Goal: Task Accomplishment & Management: Manage account settings

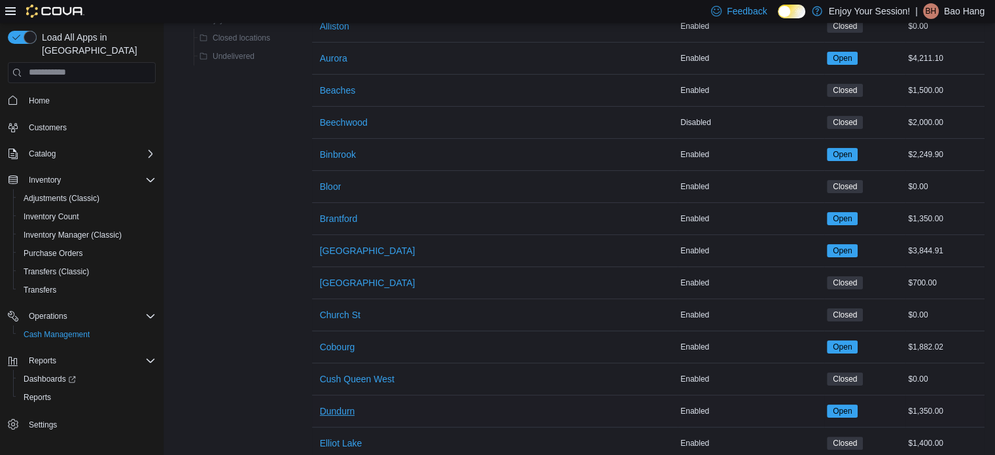
scroll to position [262, 0]
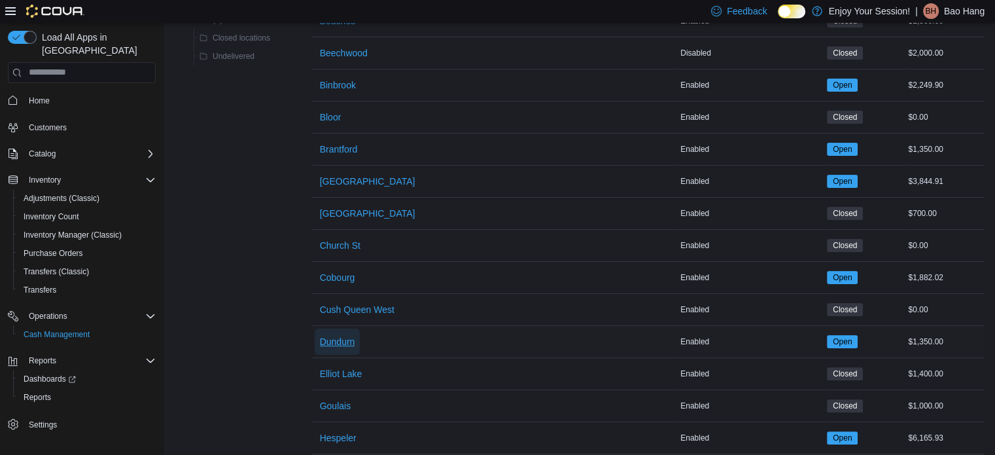
click at [345, 341] on span "Dundurn" at bounding box center [337, 341] width 35 height 13
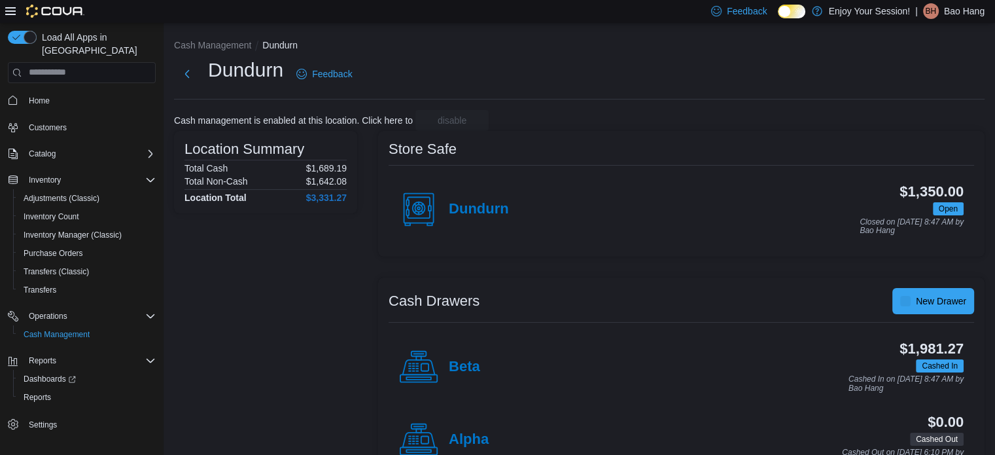
click at [665, 99] on div "Cash Management Dundurn Dundurn Feedback Cash management is enabled at this loc…" at bounding box center [579, 260] width 831 height 474
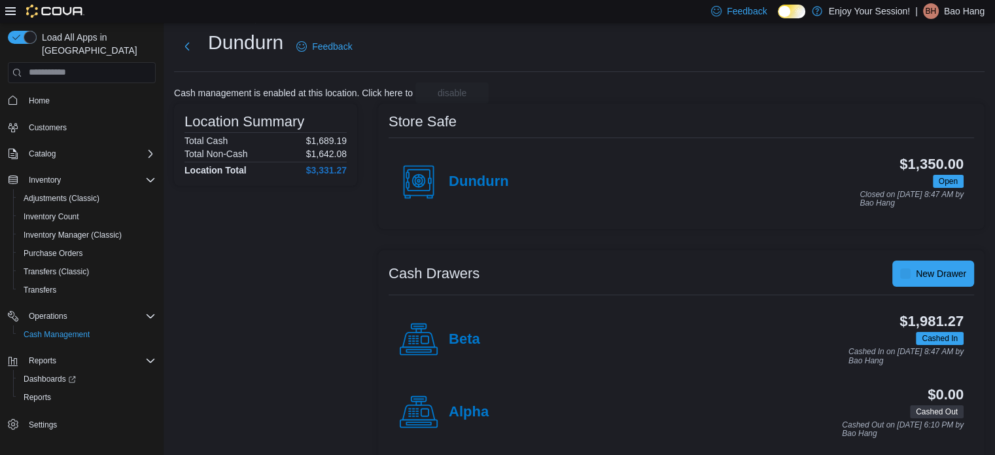
scroll to position [42, 0]
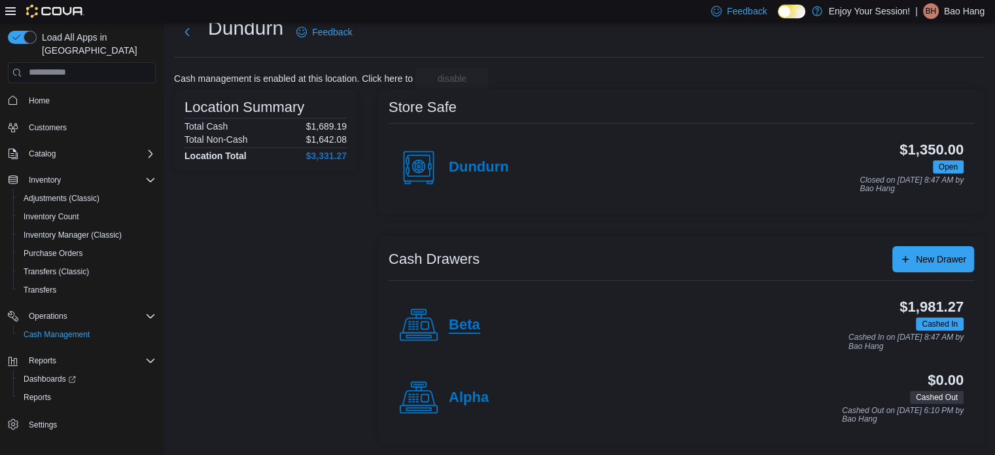
click at [468, 328] on h4 "Beta" at bounding box center [464, 325] width 31 height 17
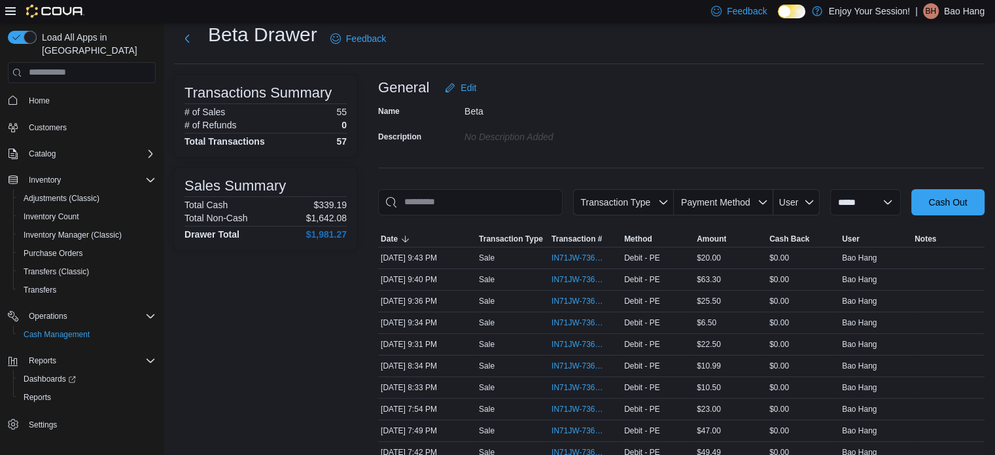
scroll to position [65, 0]
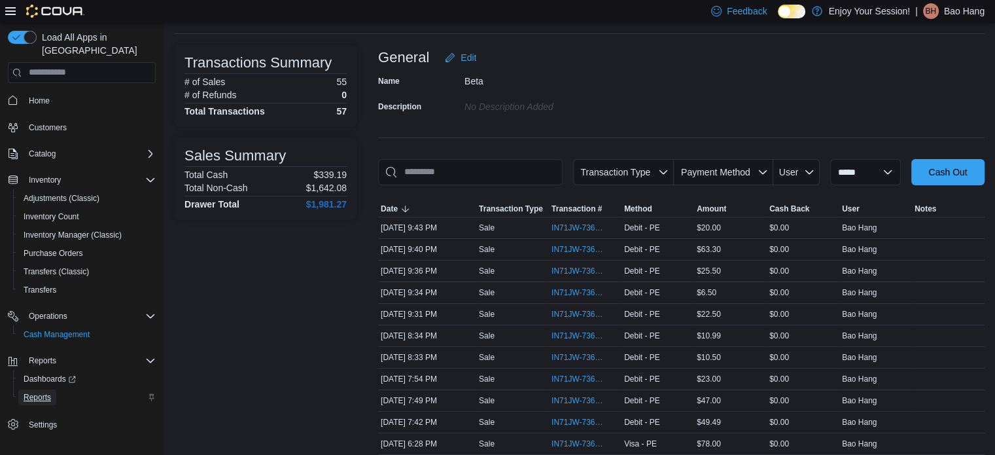
click at [32, 390] on span "Reports" at bounding box center [37, 397] width 27 height 16
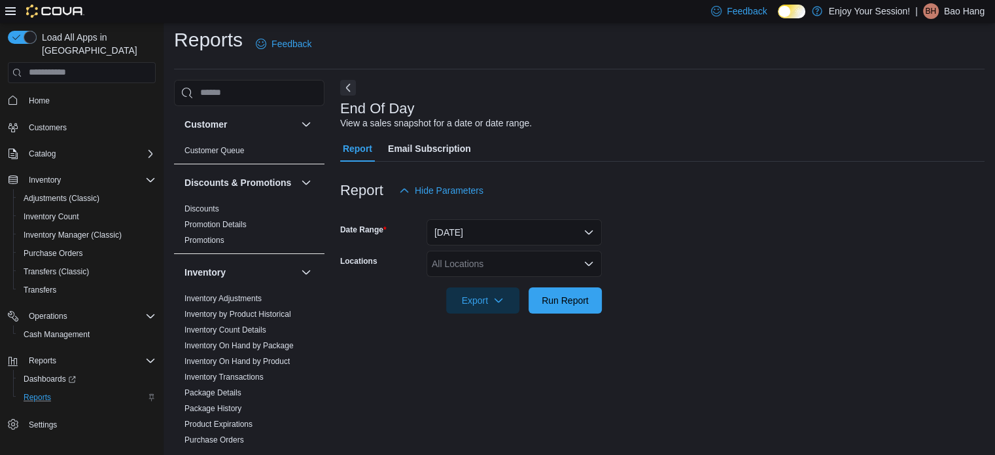
scroll to position [9, 0]
click at [464, 267] on div "All Locations" at bounding box center [513, 262] width 175 height 26
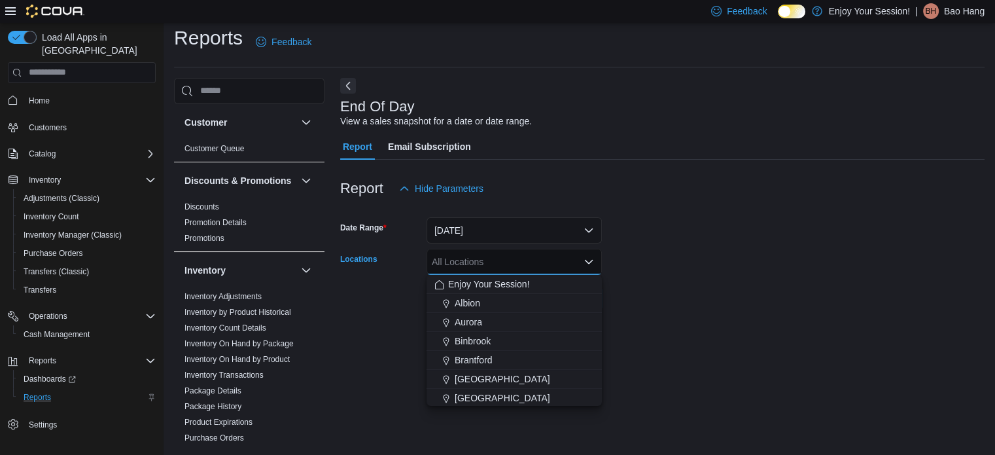
scroll to position [65, 0]
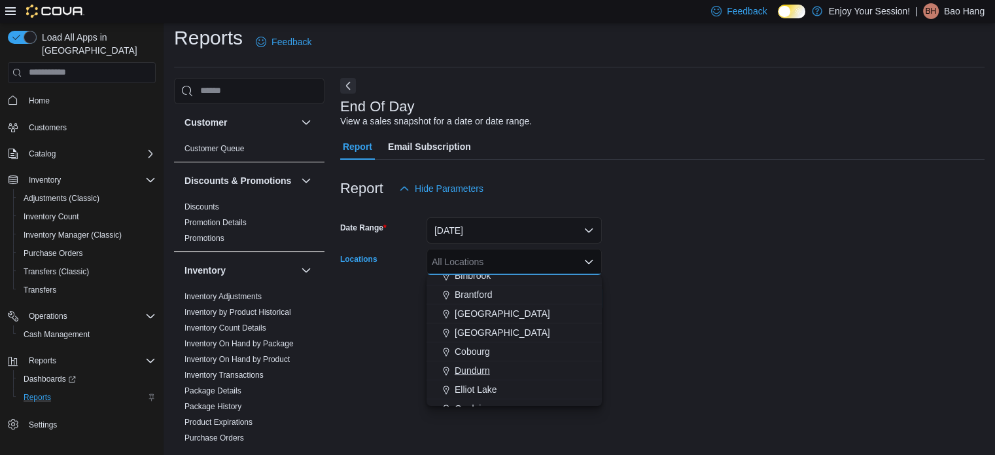
click at [477, 364] on span "Dundurn" at bounding box center [472, 370] width 35 height 13
drag, startPoint x: 662, startPoint y: 269, endPoint x: 613, endPoint y: 283, distance: 50.8
click at [659, 268] on form "Date Range [DATE] Locations [GEOGRAPHIC_DATA] Combo box. Selected. [GEOGRAPHIC_…" at bounding box center [662, 256] width 644 height 110
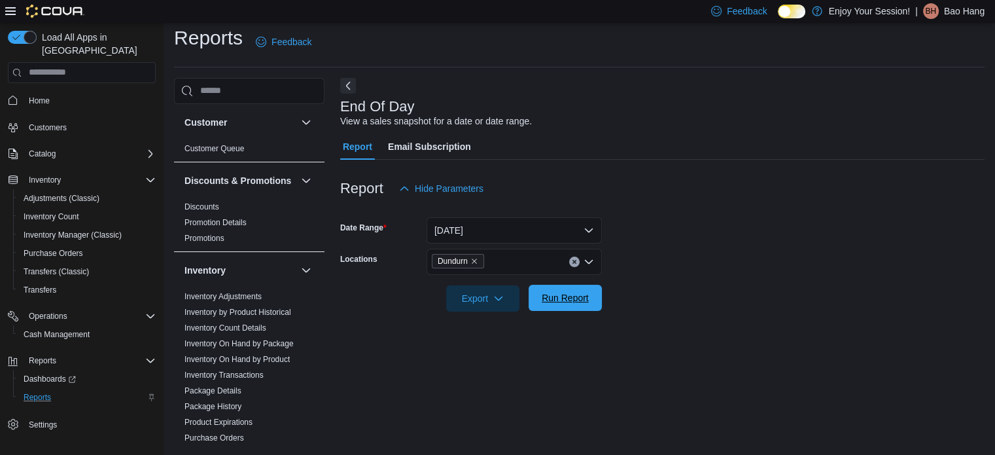
click at [578, 304] on span "Run Report" at bounding box center [565, 298] width 58 height 26
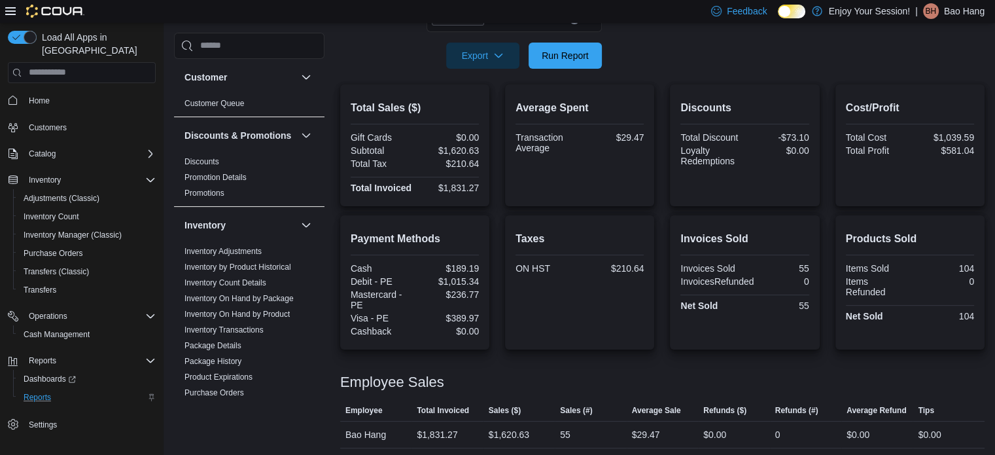
scroll to position [254, 0]
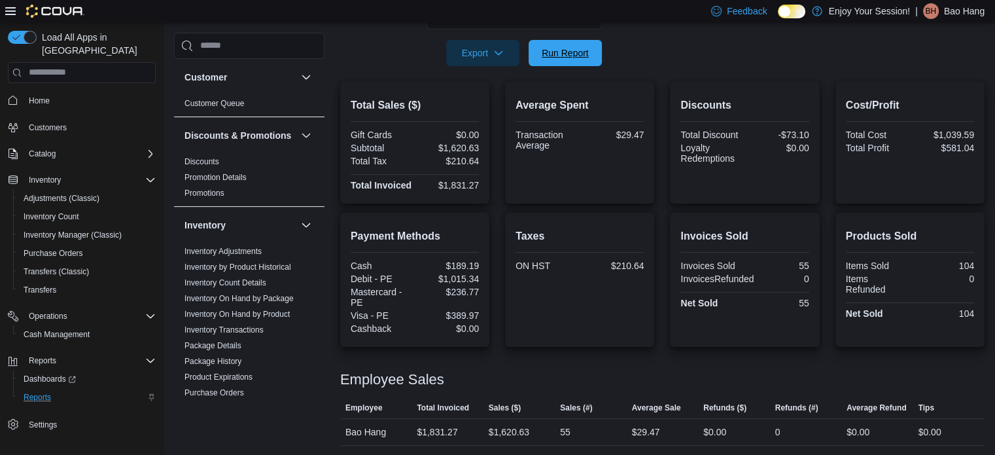
click at [581, 57] on span "Run Report" at bounding box center [565, 52] width 47 height 13
click at [63, 327] on span "Cash Management" at bounding box center [57, 334] width 66 height 16
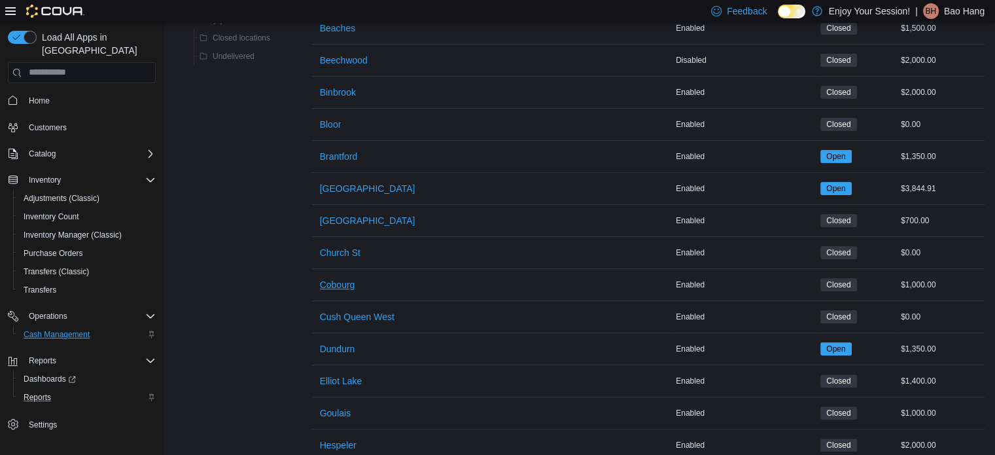
scroll to position [262, 0]
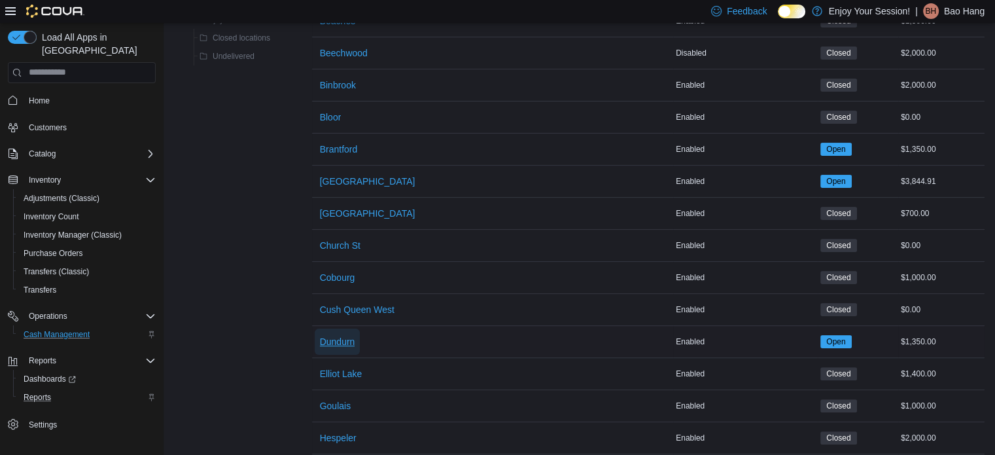
click at [353, 339] on span "Dundurn" at bounding box center [337, 341] width 35 height 13
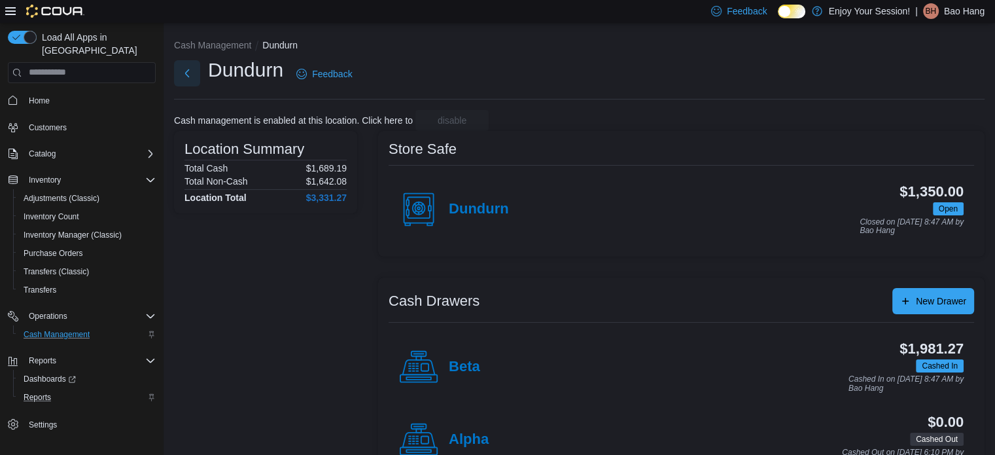
click at [178, 70] on button "Next" at bounding box center [187, 73] width 26 height 26
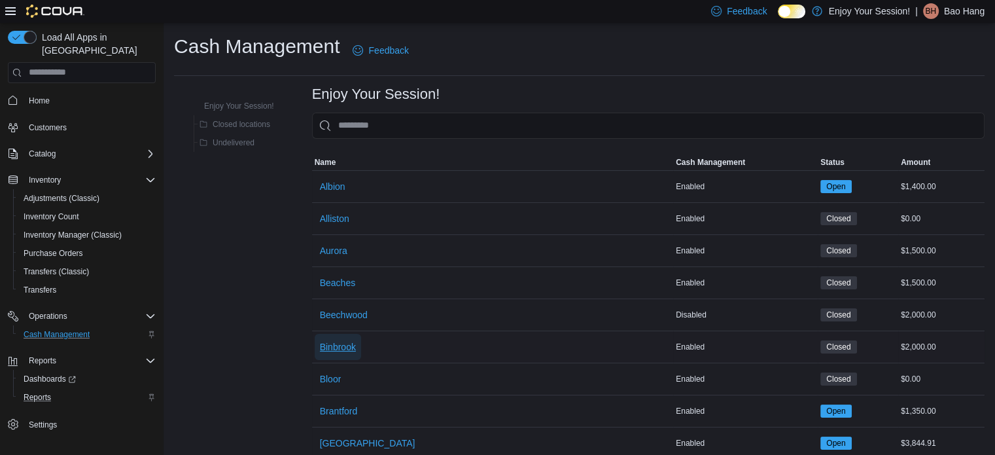
click at [328, 345] on span "Binbrook" at bounding box center [338, 346] width 36 height 13
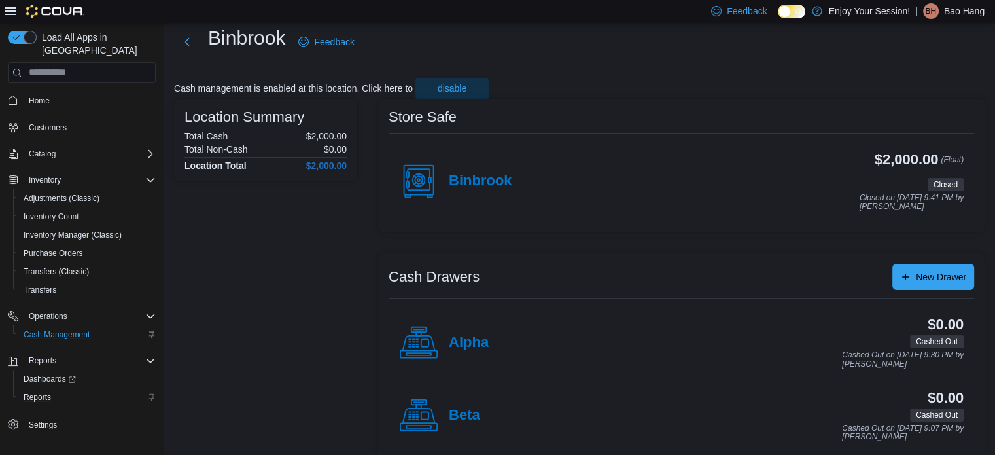
scroll to position [50, 0]
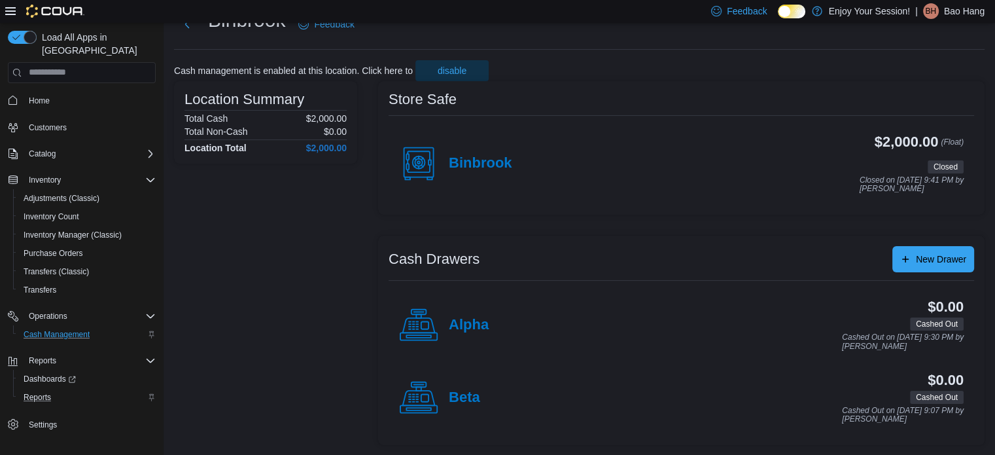
click at [188, 37] on div "Binbrook Feedback" at bounding box center [267, 24] width 186 height 34
click at [191, 37] on div "Binbrook Feedback" at bounding box center [267, 24] width 186 height 34
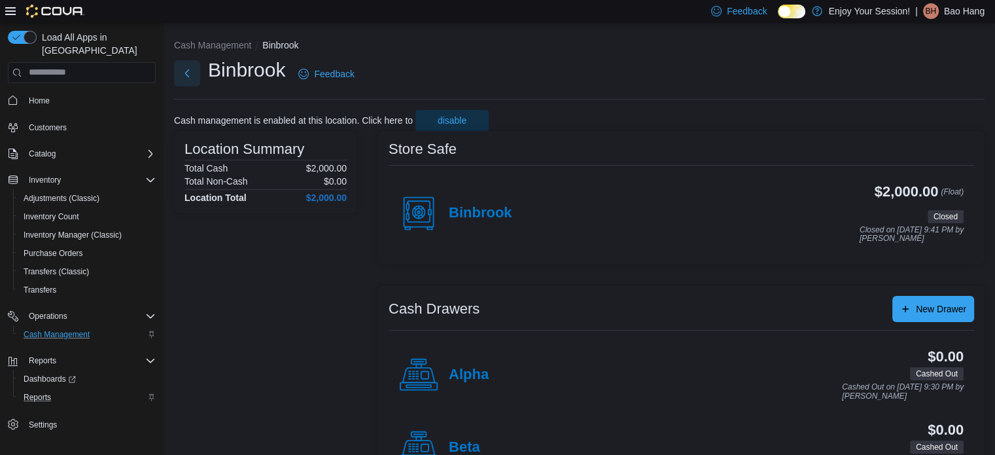
click at [186, 79] on button "Next" at bounding box center [187, 73] width 26 height 26
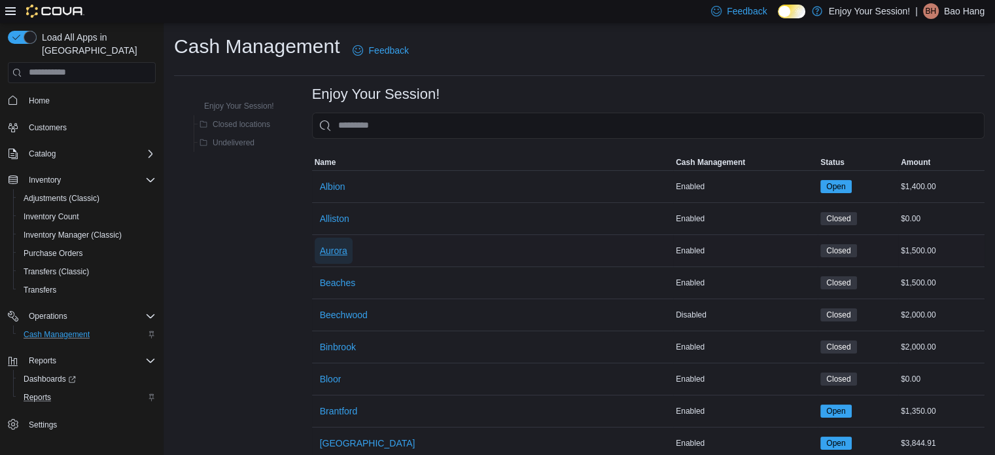
click at [342, 254] on span "Aurora" at bounding box center [333, 250] width 27 height 13
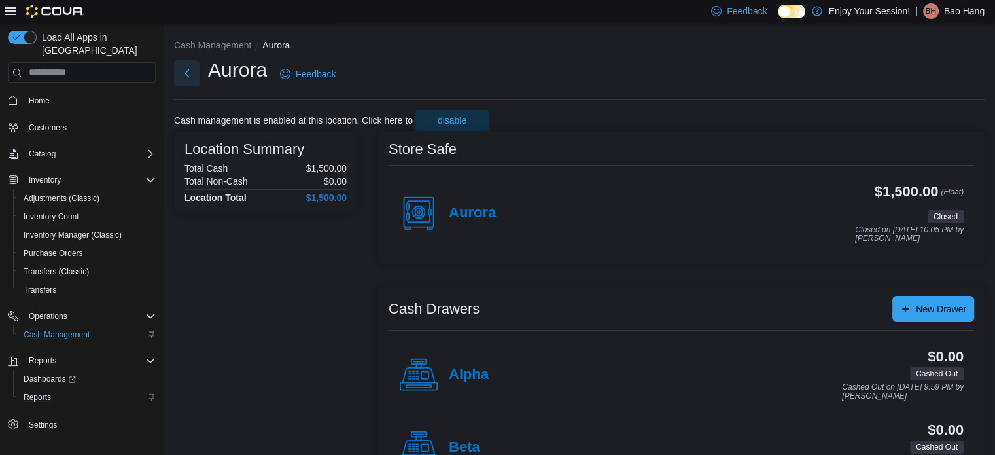
click at [188, 70] on button "Next" at bounding box center [187, 73] width 26 height 26
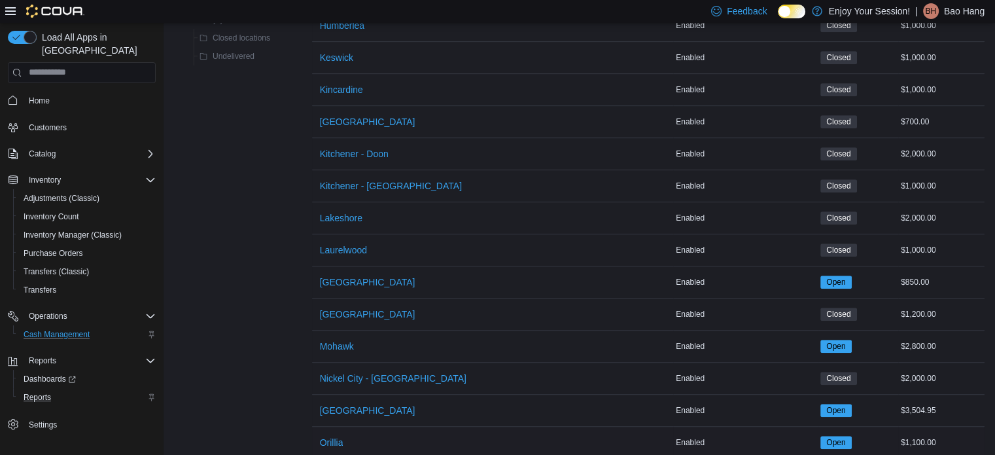
scroll to position [785, 0]
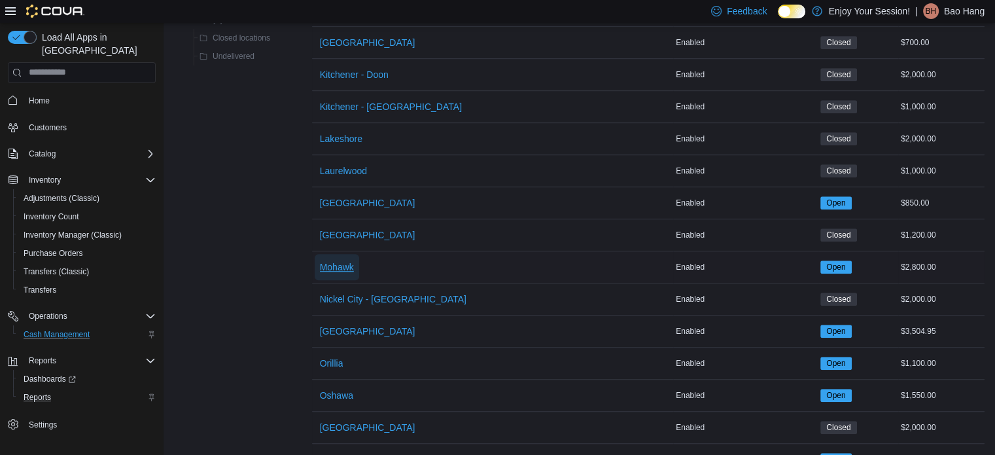
click at [340, 264] on span "Mohawk" at bounding box center [337, 266] width 34 height 13
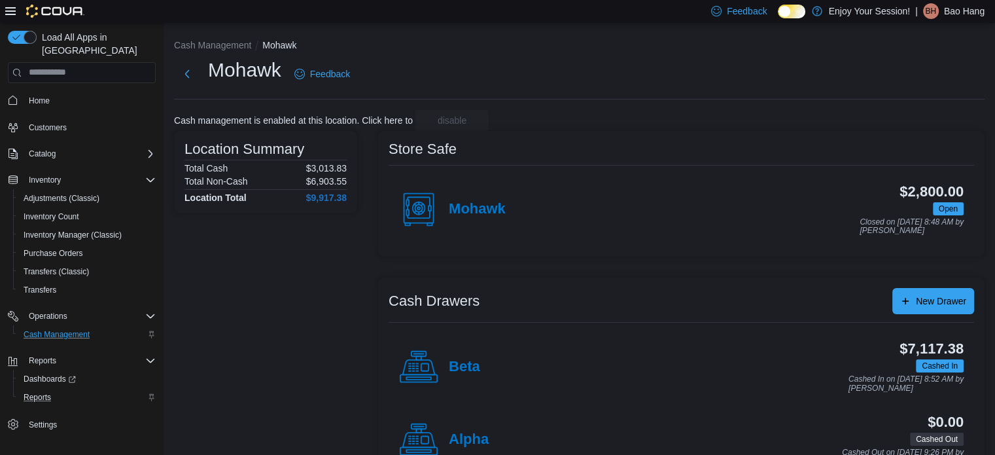
scroll to position [42, 0]
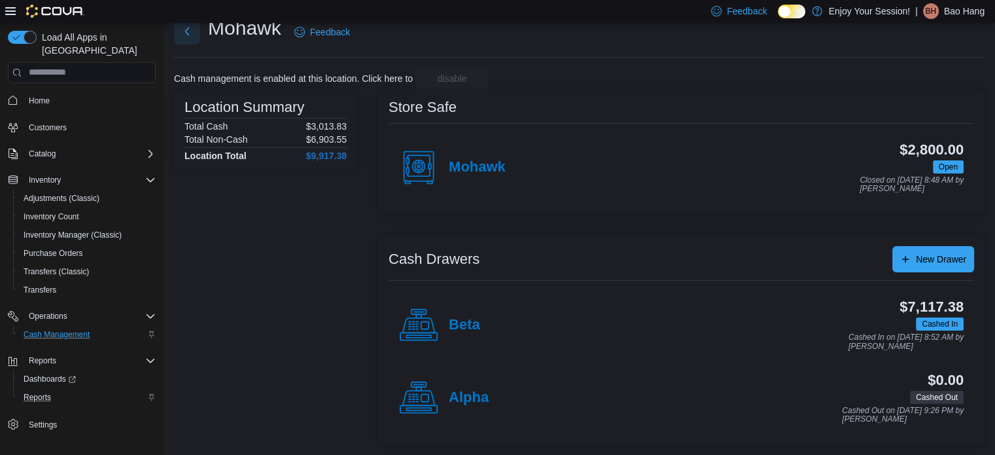
click at [191, 33] on button "Next" at bounding box center [187, 31] width 26 height 26
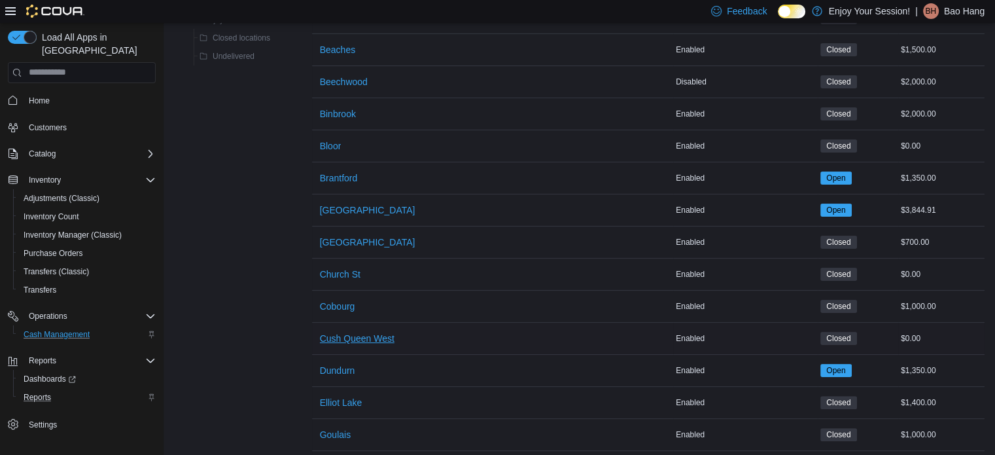
scroll to position [238, 0]
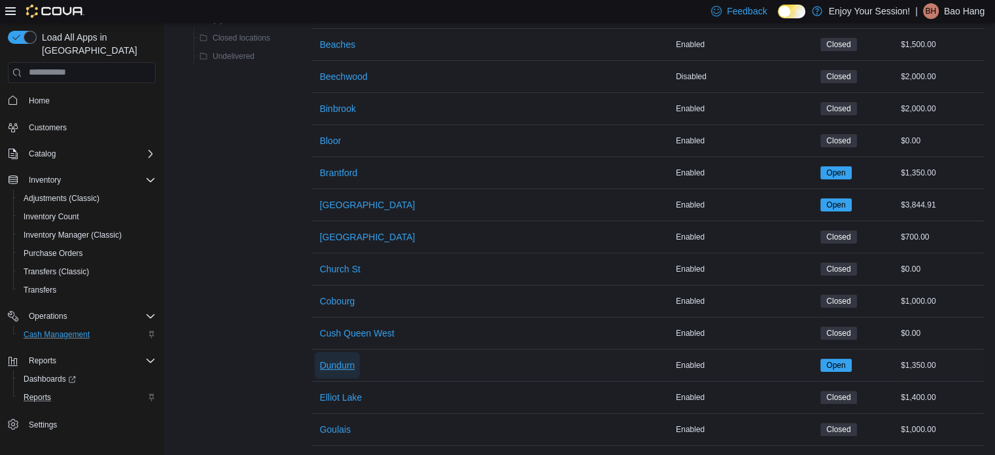
click at [336, 363] on span "Dundurn" at bounding box center [337, 364] width 35 height 13
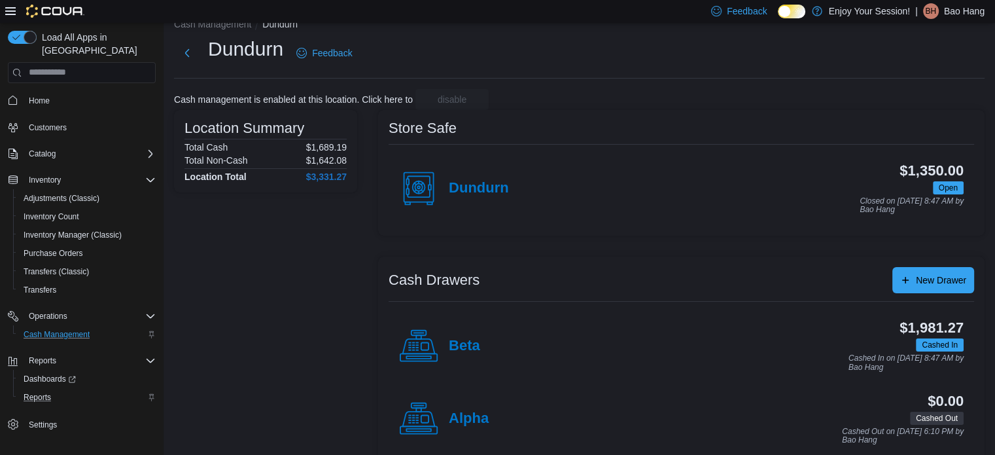
scroll to position [42, 0]
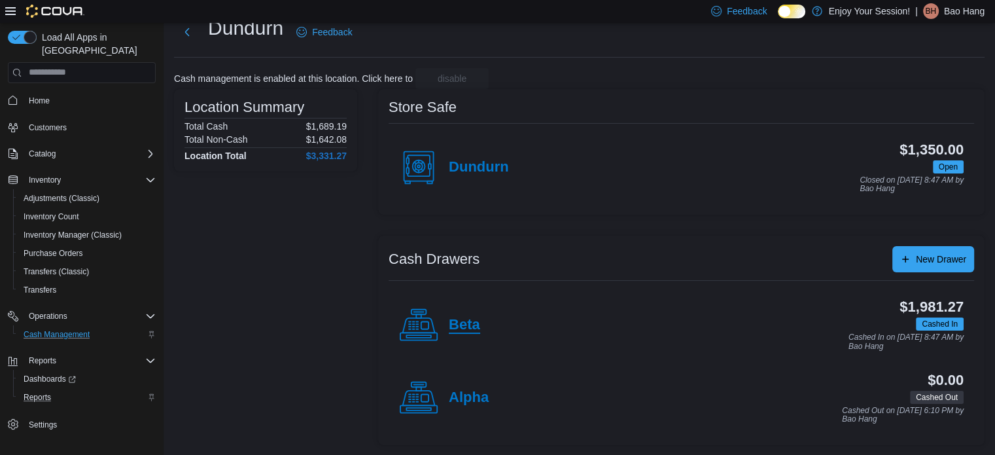
click at [460, 329] on h4 "Beta" at bounding box center [464, 325] width 31 height 17
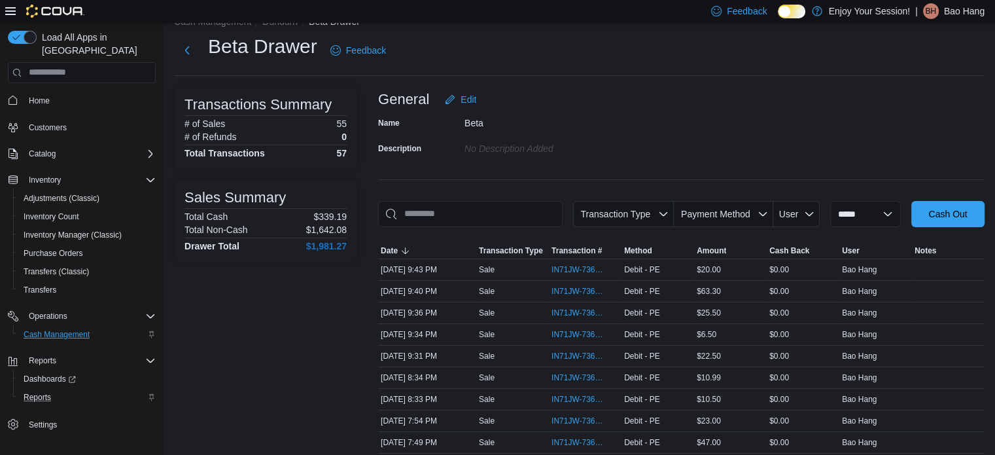
scroll to position [65, 0]
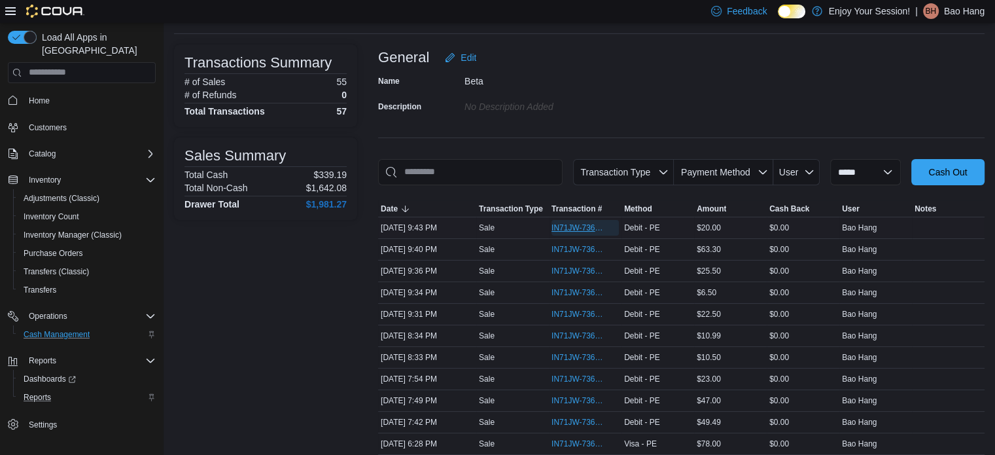
click at [587, 224] on span "IN71JW-7362918" at bounding box center [578, 227] width 54 height 10
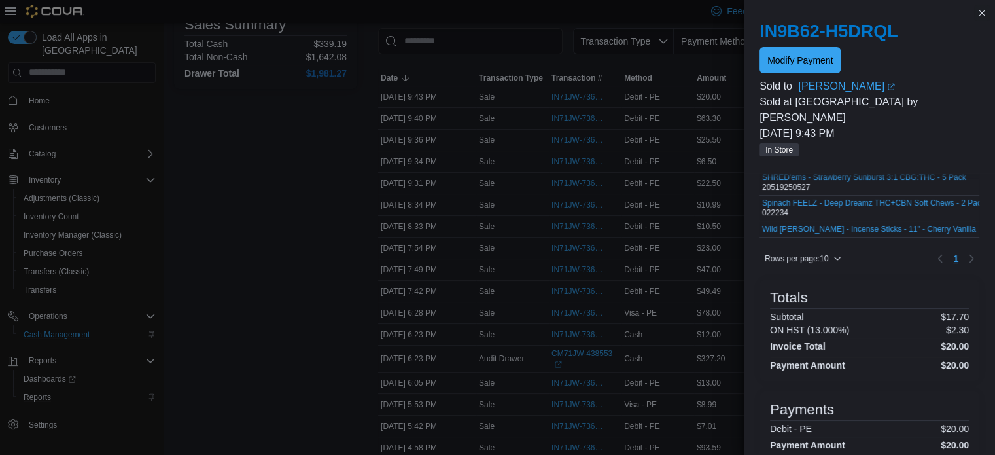
scroll to position [80, 0]
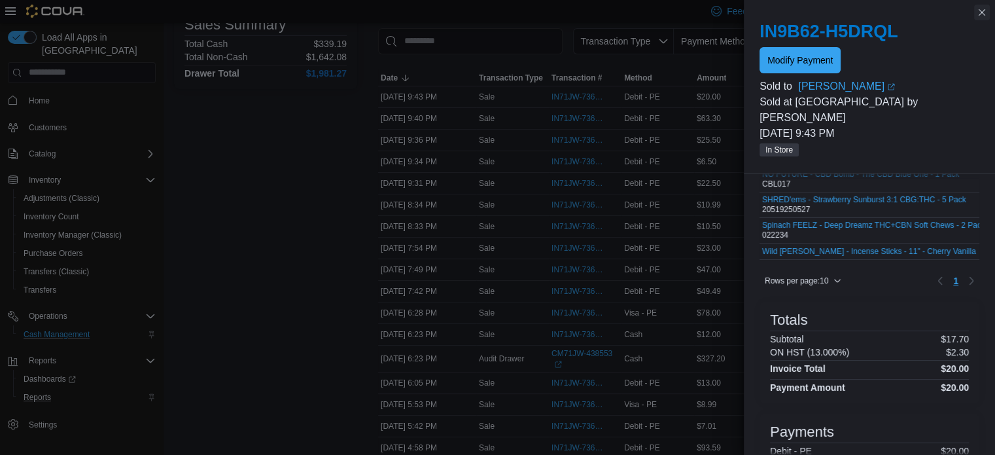
click at [978, 18] on button "Close this dialog" at bounding box center [982, 13] width 16 height 16
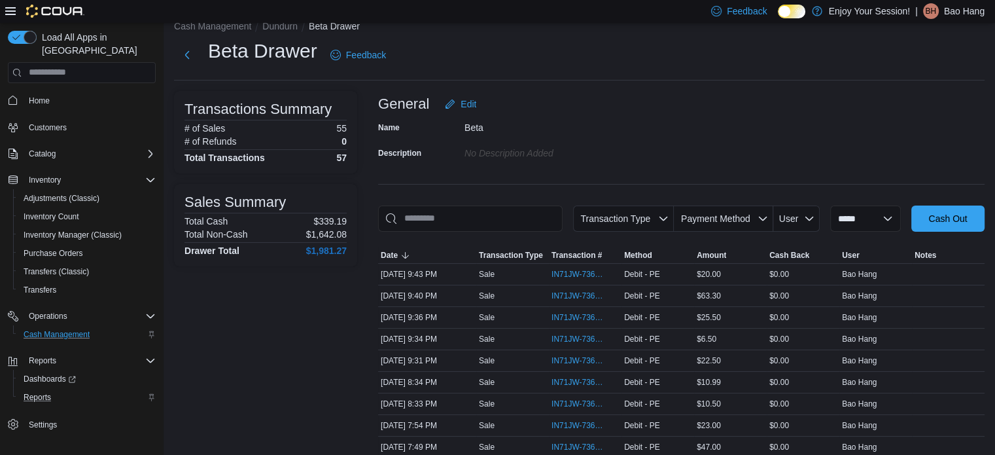
scroll to position [0, 0]
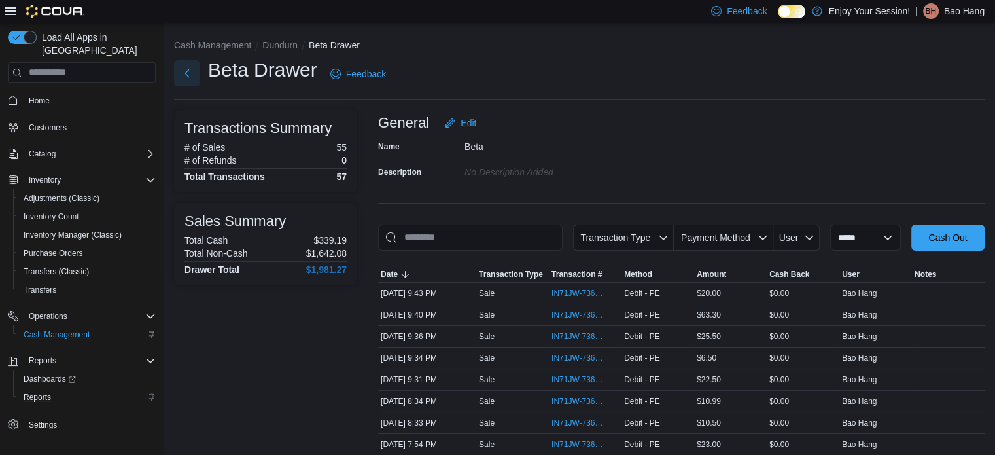
click at [192, 65] on button "Next" at bounding box center [187, 73] width 26 height 26
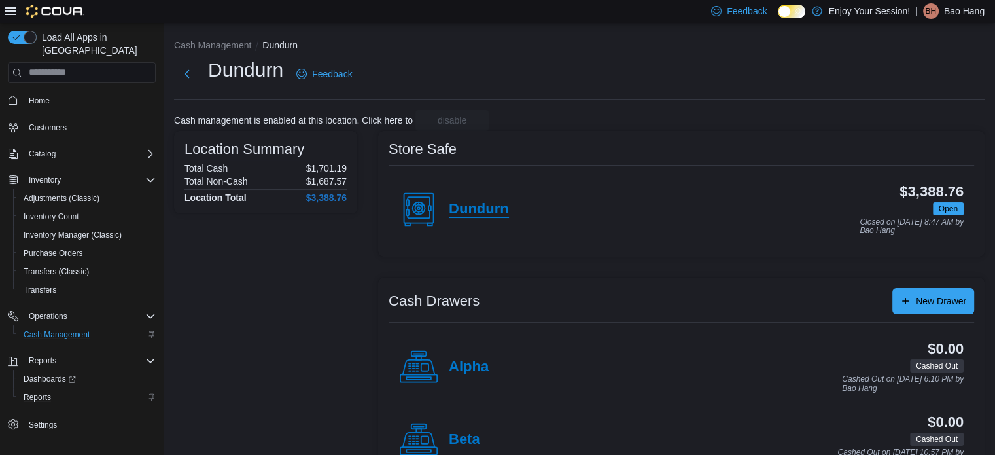
click at [493, 206] on h4 "Dundurn" at bounding box center [479, 209] width 60 height 17
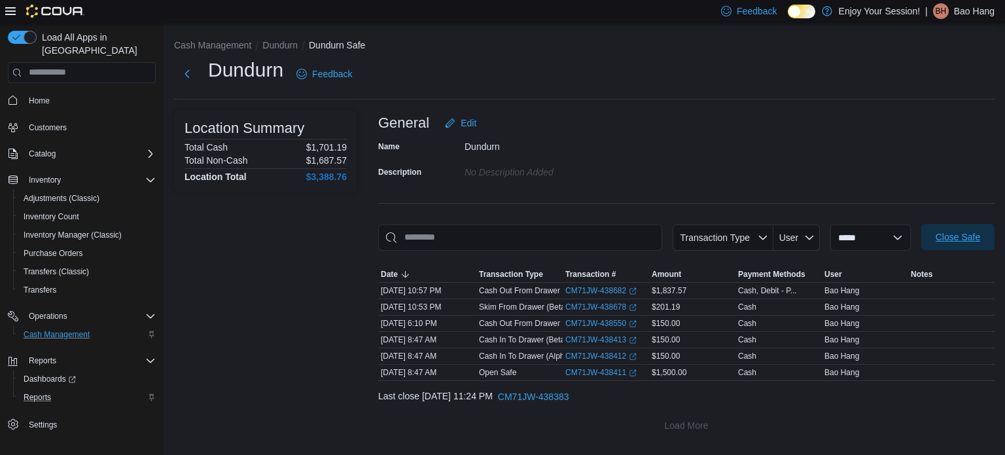
click at [978, 239] on span "Close Safe" at bounding box center [957, 236] width 44 height 13
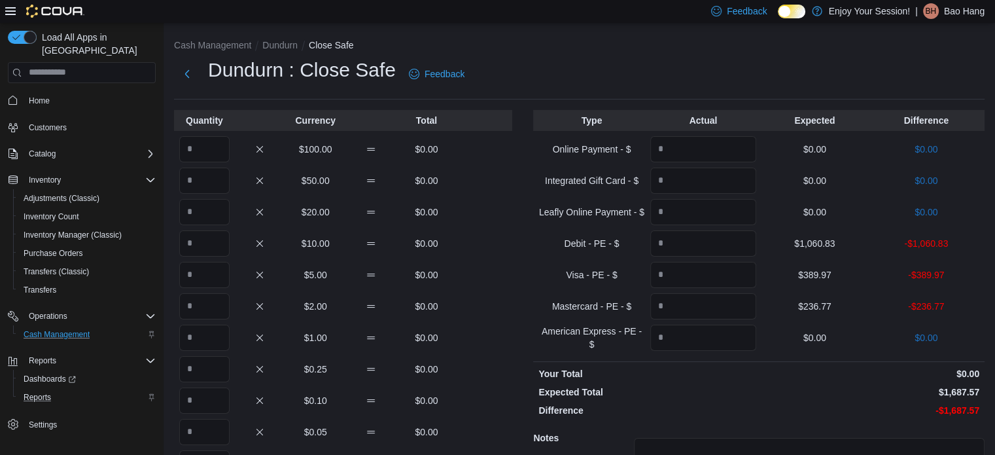
click at [699, 257] on div "Type Actual Expected Difference Online Payment - $ $0.00 $0.00 Integrated Gift …" at bounding box center [758, 342] width 451 height 464
click at [211, 141] on input "Quantity" at bounding box center [204, 149] width 50 height 26
type input "*"
type input "**"
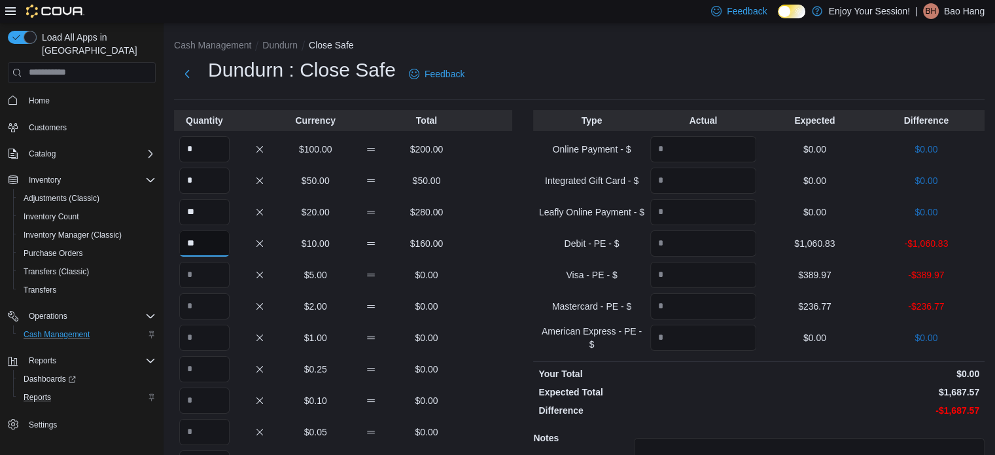
type input "**"
type input "***"
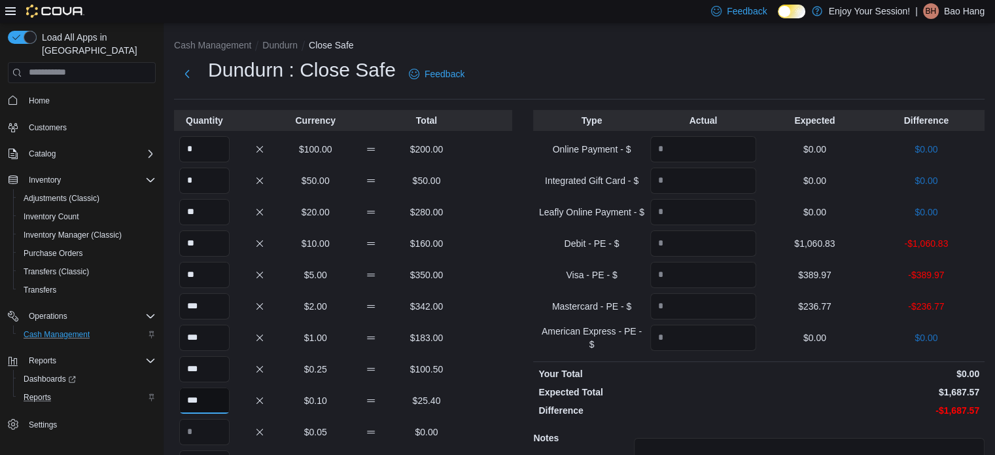
type input "***"
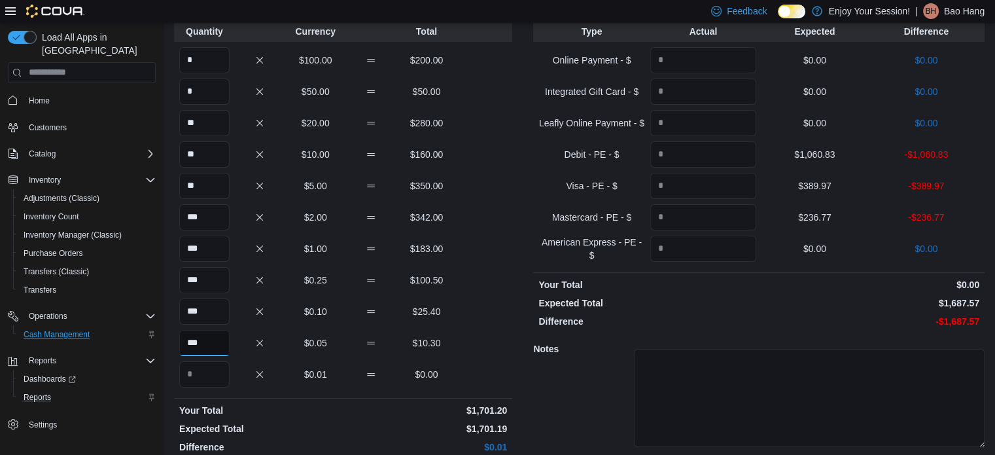
scroll to position [130, 0]
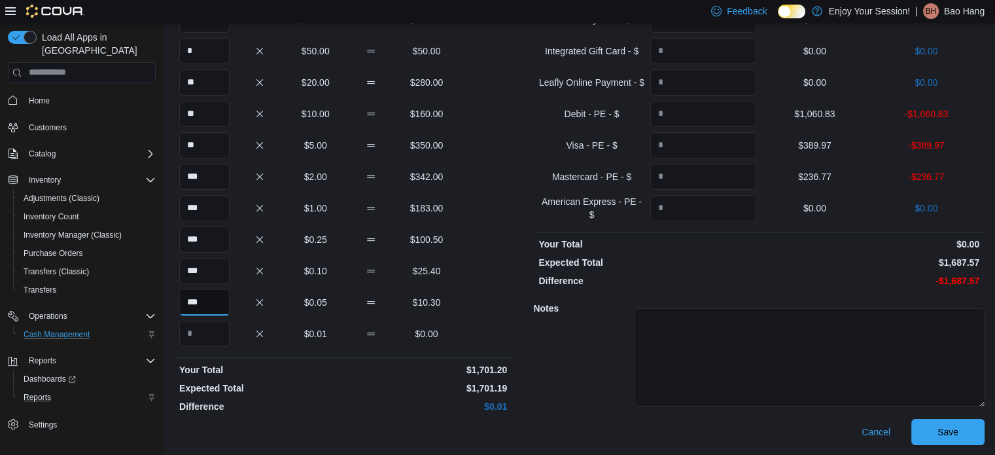
type input "***"
click at [712, 108] on input "Quantity" at bounding box center [703, 114] width 106 height 26
type input "*******"
type input "******"
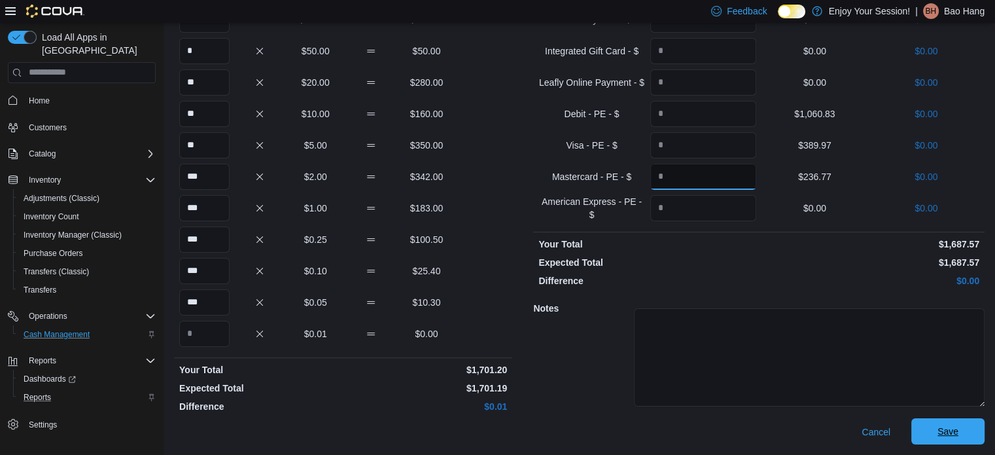
type input "******"
click at [968, 431] on span "Save" at bounding box center [948, 431] width 58 height 26
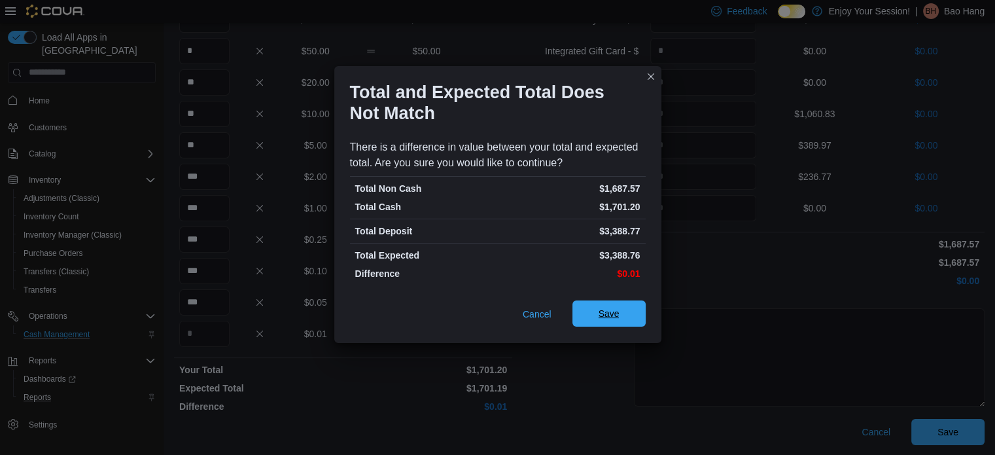
click at [638, 321] on button "Save" at bounding box center [608, 313] width 73 height 26
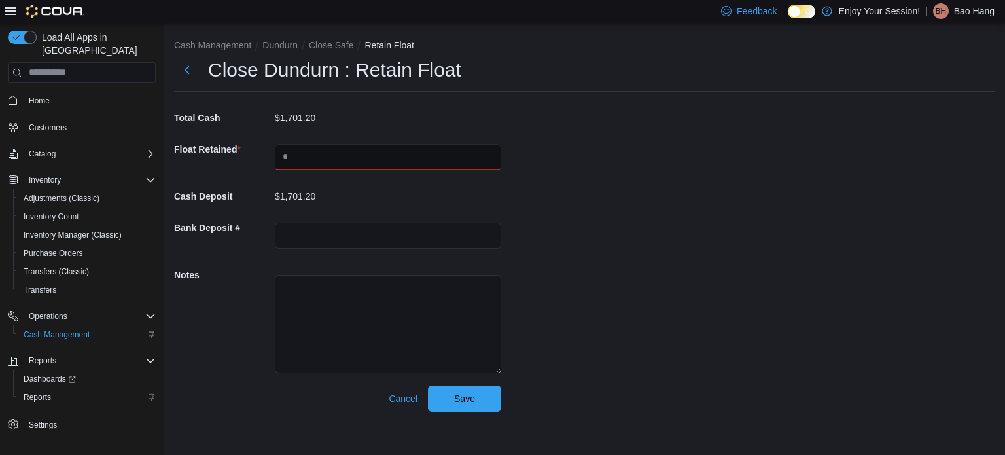
click at [333, 152] on input "text" at bounding box center [388, 157] width 226 height 26
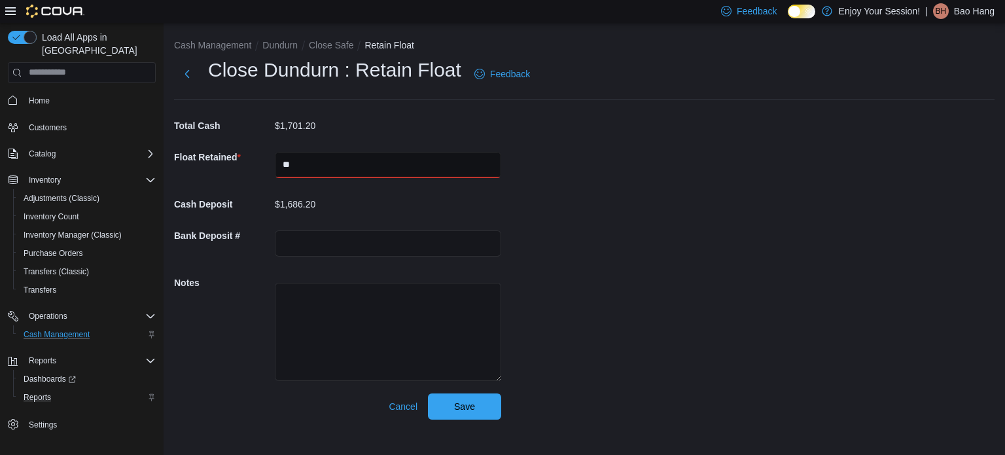
type input "****"
click at [389, 228] on div at bounding box center [388, 243] width 226 height 42
drag, startPoint x: 389, startPoint y: 234, endPoint x: 402, endPoint y: 245, distance: 16.8
click at [389, 234] on input "text" at bounding box center [388, 243] width 226 height 26
type input "********"
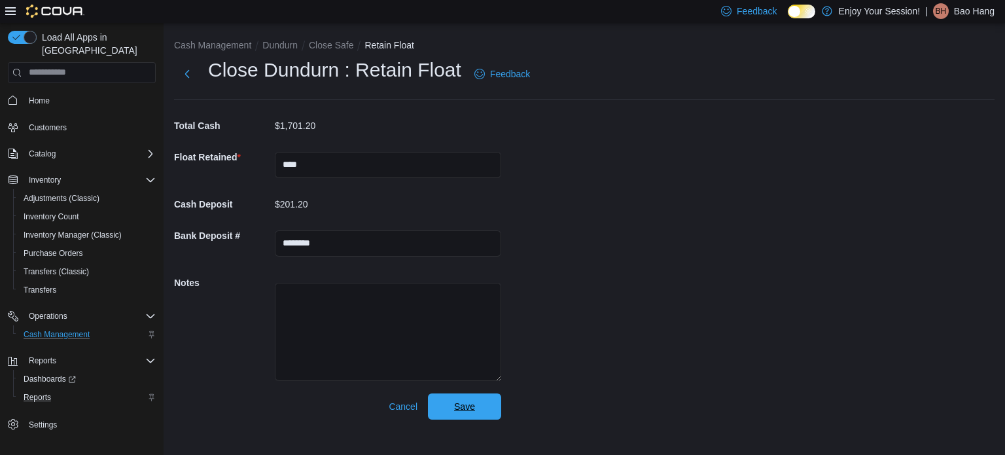
click at [467, 404] on span "Save" at bounding box center [464, 406] width 21 height 13
